Goal: Transaction & Acquisition: Obtain resource

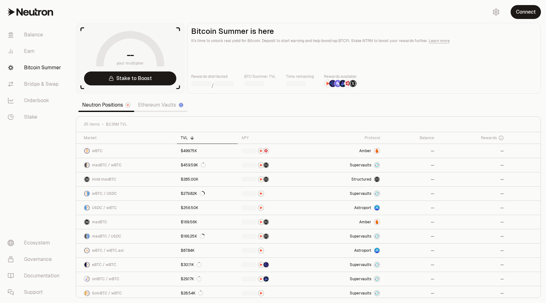
click at [524, 12] on button "Connect" at bounding box center [526, 12] width 30 height 14
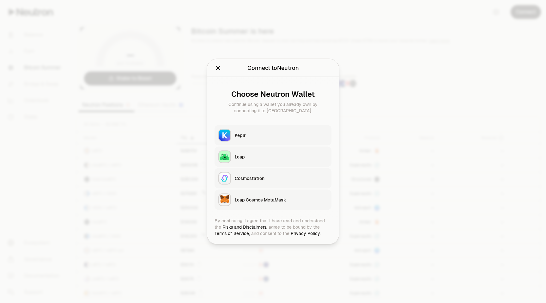
click at [253, 135] on div "Keplr" at bounding box center [281, 135] width 93 height 6
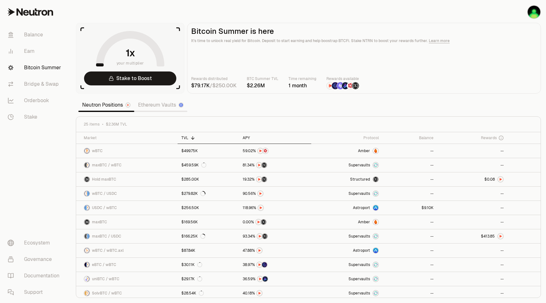
click at [248, 139] on div "APY" at bounding box center [275, 137] width 65 height 5
